Goal: Task Accomplishment & Management: Complete application form

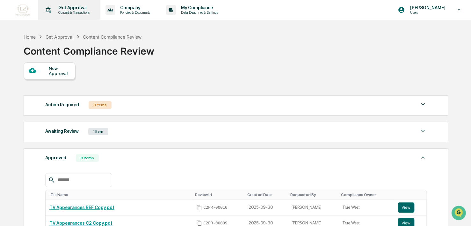
click at [60, 11] on p "Content & Transactions" at bounding box center [73, 12] width 40 height 4
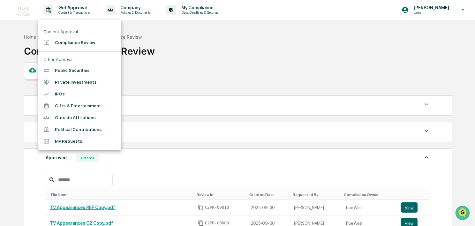
click at [116, 10] on div at bounding box center [237, 113] width 475 height 226
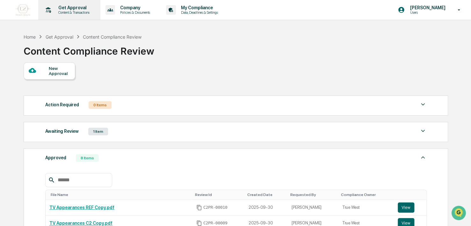
click at [78, 9] on p "Get Approval" at bounding box center [73, 7] width 40 height 5
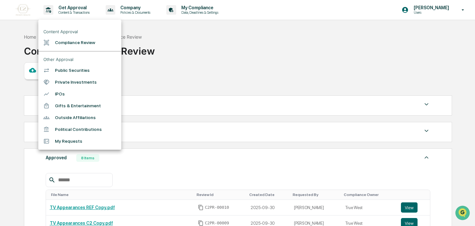
click at [80, 41] on li "Compliance Review" at bounding box center [79, 43] width 83 height 12
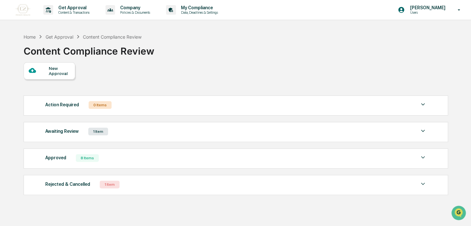
click at [60, 136] on div "Awaiting Review 1 Item File Name Review Id Created Date Requested By Compliance…" at bounding box center [236, 132] width 425 height 20
click at [115, 134] on div "Awaiting Review 1 Item" at bounding box center [236, 131] width 382 height 9
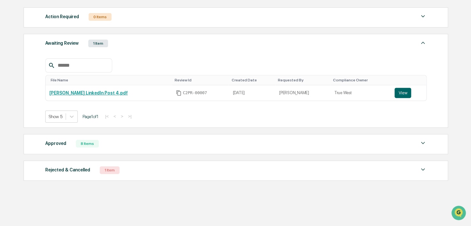
click at [110, 145] on div "Approved 8 Items" at bounding box center [236, 143] width 382 height 9
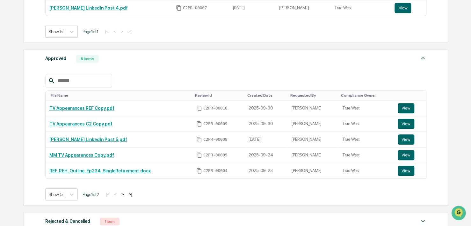
scroll to position [173, 0]
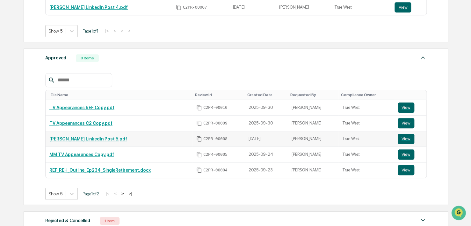
click at [86, 138] on link "[PERSON_NAME] LinkedIn Post 5.pdf" at bounding box center [88, 138] width 78 height 5
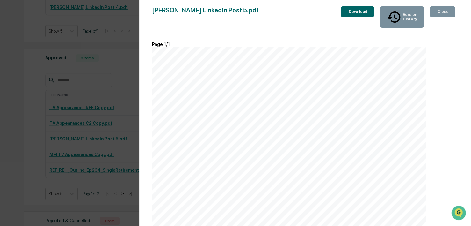
click at [114, 79] on div "Version History [DATE] 05:31 PM [PERSON_NAME] [DATE] 09:34 PM [PERSON_NAME] Lin…" at bounding box center [235, 113] width 471 height 226
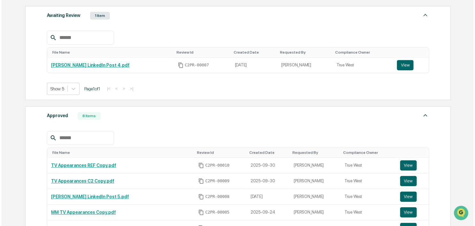
scroll to position [0, 0]
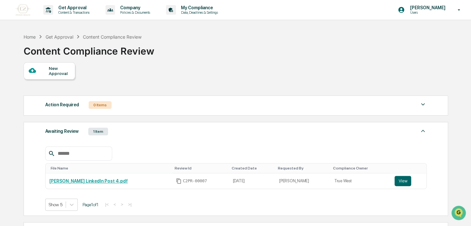
click at [60, 73] on div "New Approval" at bounding box center [59, 71] width 21 height 10
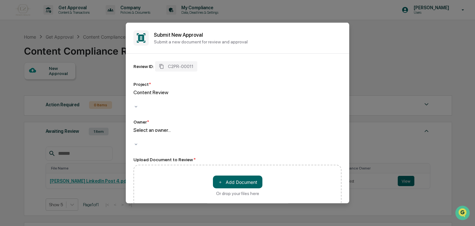
click at [135, 134] on div at bounding box center [134, 137] width 1 height 7
click at [231, 175] on button "＋ Add Document" at bounding box center [237, 181] width 49 height 13
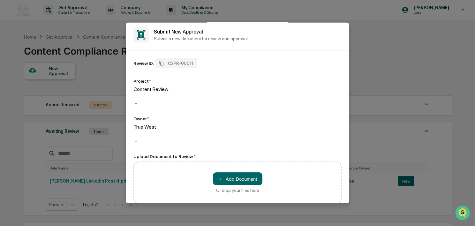
scroll to position [0, 0]
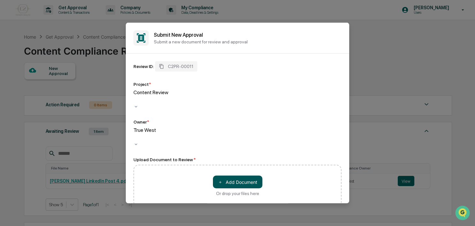
click at [248, 175] on button "＋ Add Document" at bounding box center [237, 181] width 49 height 13
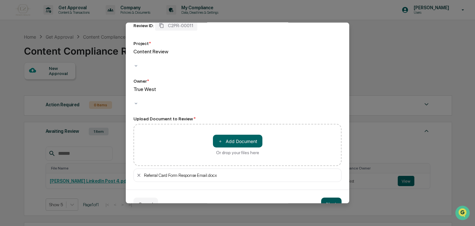
click at [328, 197] on button "Next" at bounding box center [331, 203] width 20 height 13
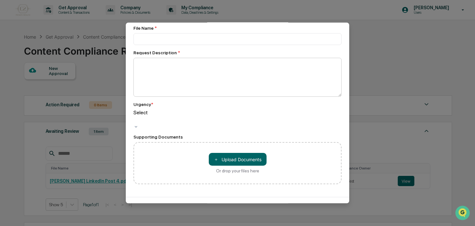
scroll to position [0, 0]
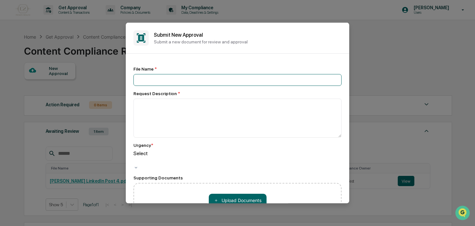
click at [157, 79] on input at bounding box center [237, 80] width 208 height 12
type input "**********"
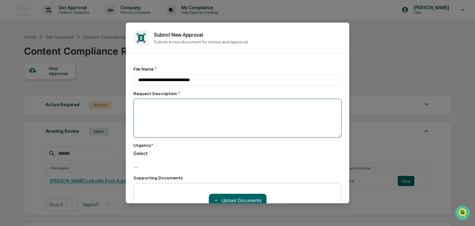
click at [157, 116] on textarea at bounding box center [237, 118] width 208 height 39
type textarea "*"
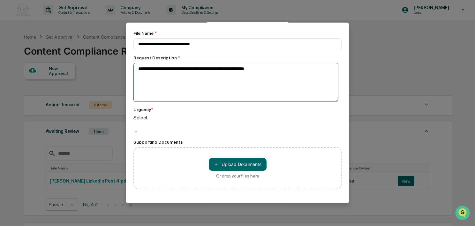
scroll to position [36, 0]
type textarea "**********"
click at [135, 121] on div at bounding box center [134, 124] width 1 height 7
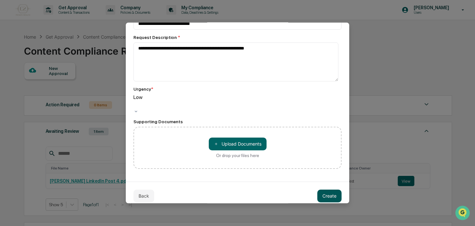
click at [327, 193] on button "Create" at bounding box center [329, 195] width 24 height 13
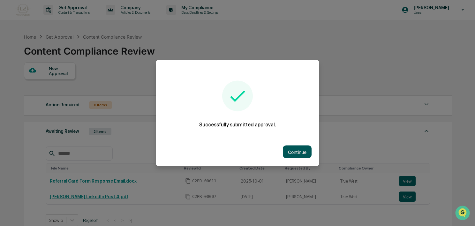
click at [287, 147] on button "Continue" at bounding box center [297, 151] width 29 height 13
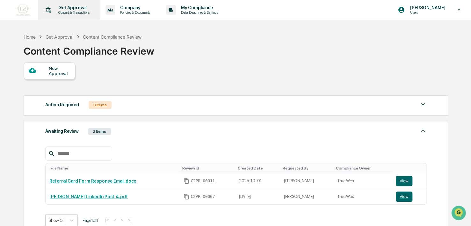
click at [73, 11] on p "Content & Transactions" at bounding box center [73, 12] width 40 height 4
